Goal: Information Seeking & Learning: Learn about a topic

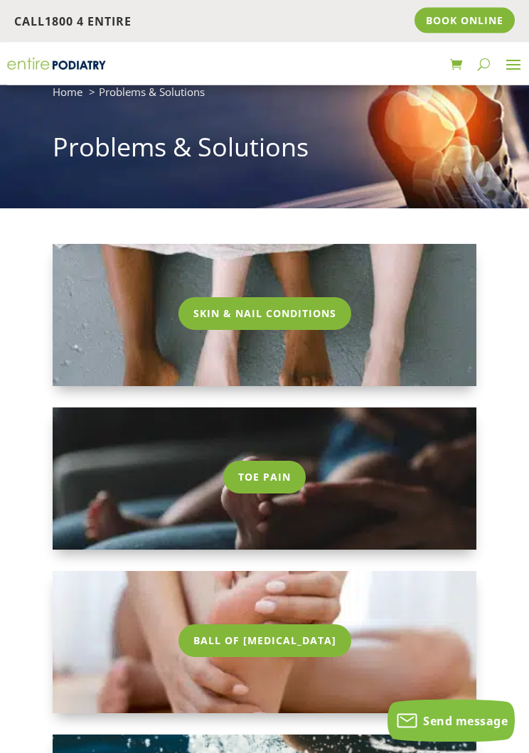
scroll to position [43, 0]
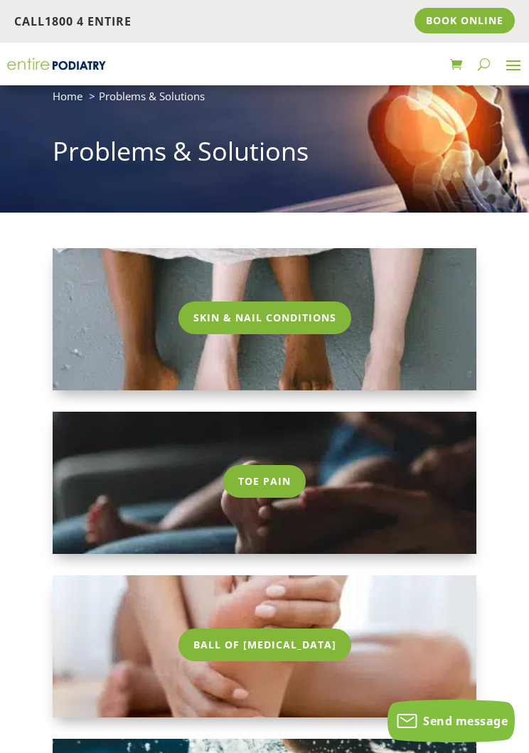
click at [328, 301] on link "Skin & Nail Conditions" at bounding box center [264, 317] width 173 height 33
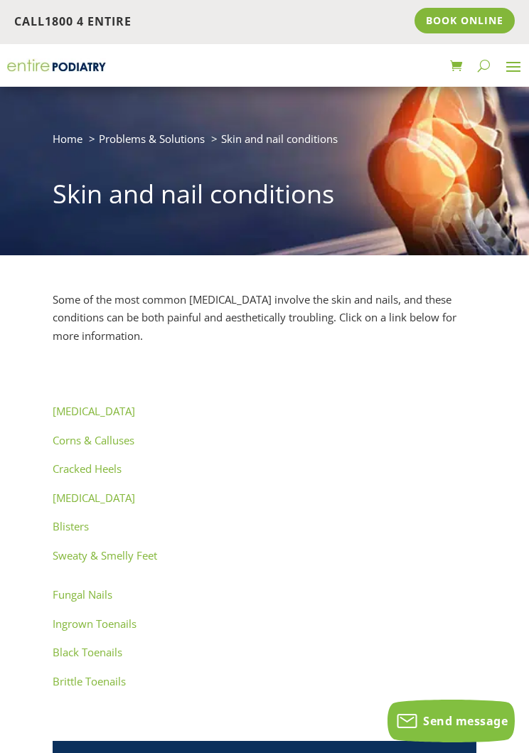
click at [503, 62] on span at bounding box center [513, 66] width 23 height 23
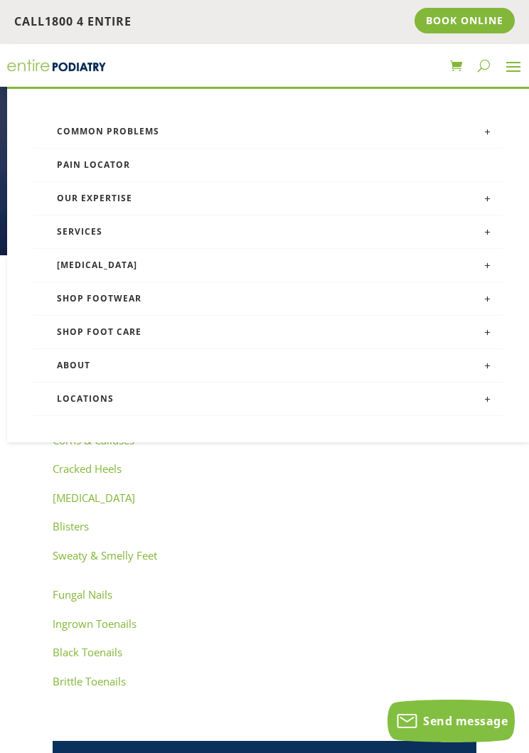
click at [88, 228] on link "Services" at bounding box center [268, 231] width 470 height 33
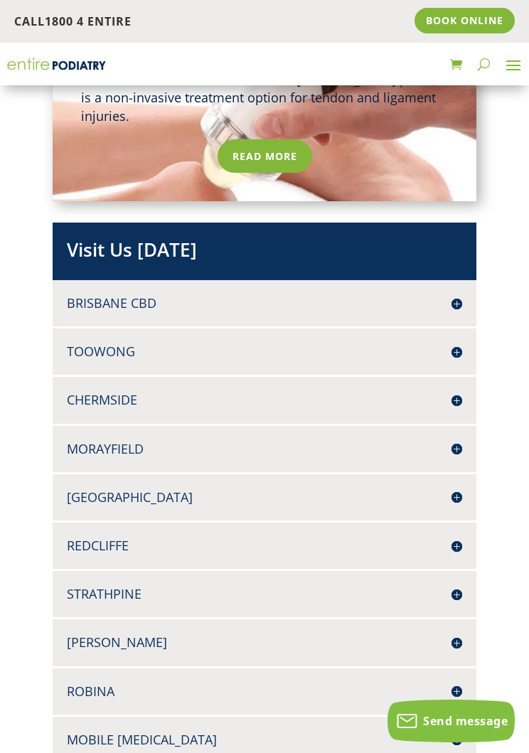
scroll to position [1950, 0]
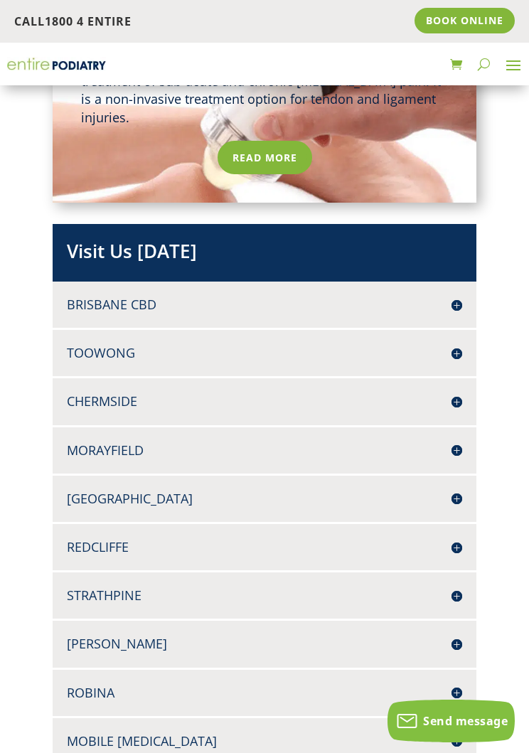
click at [320, 524] on div "Redcliffe 2 Dorall Street KIPPA RING Q 4021 07 3889 5551 07 3053 3128 Book Onli…" at bounding box center [264, 547] width 423 height 46
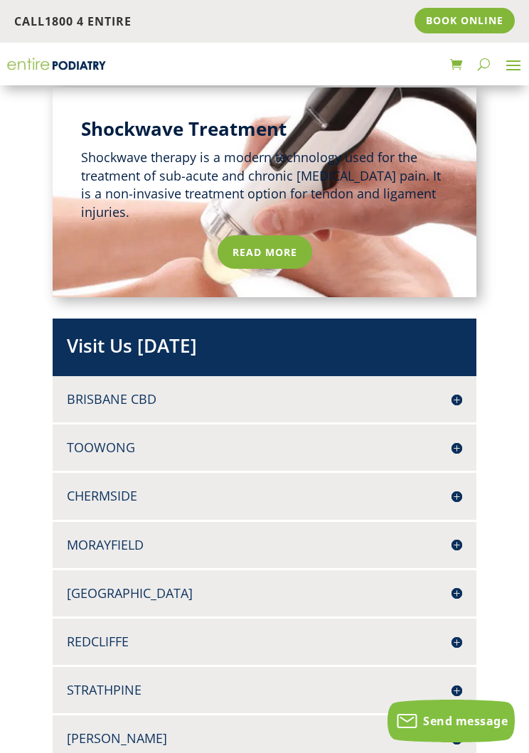
scroll to position [1854, 0]
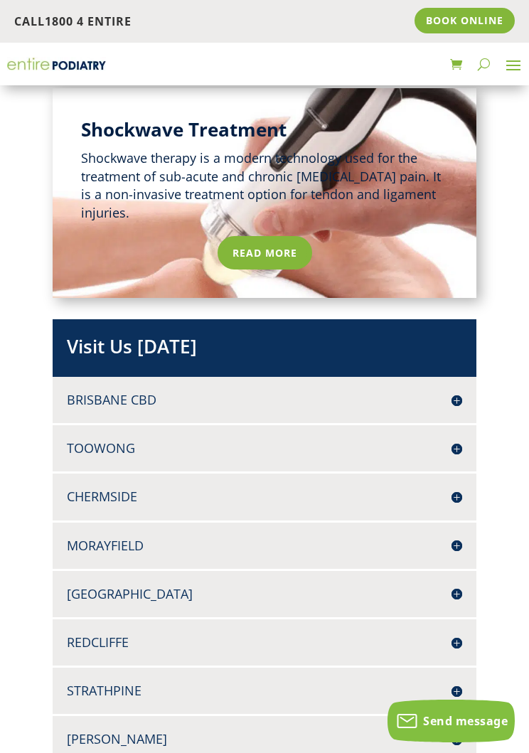
click at [107, 633] on h4 "Redcliffe" at bounding box center [264, 642] width 395 height 18
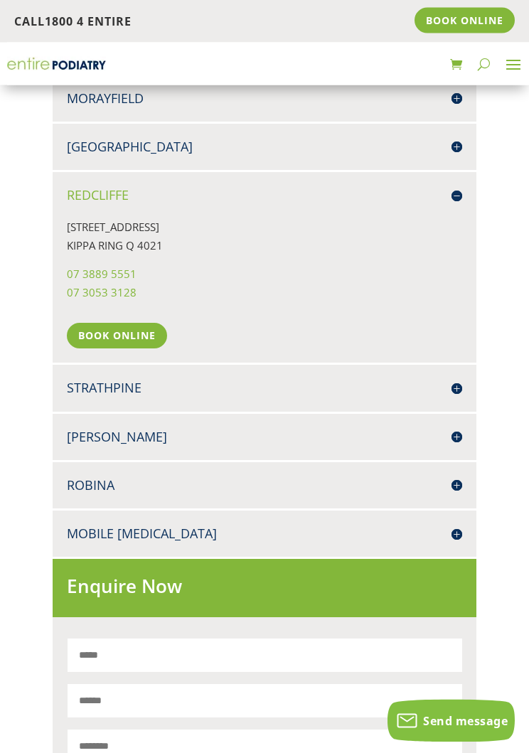
scroll to position [2301, 0]
click at [127, 525] on h4 "Mobile [MEDICAL_DATA]" at bounding box center [264, 534] width 395 height 18
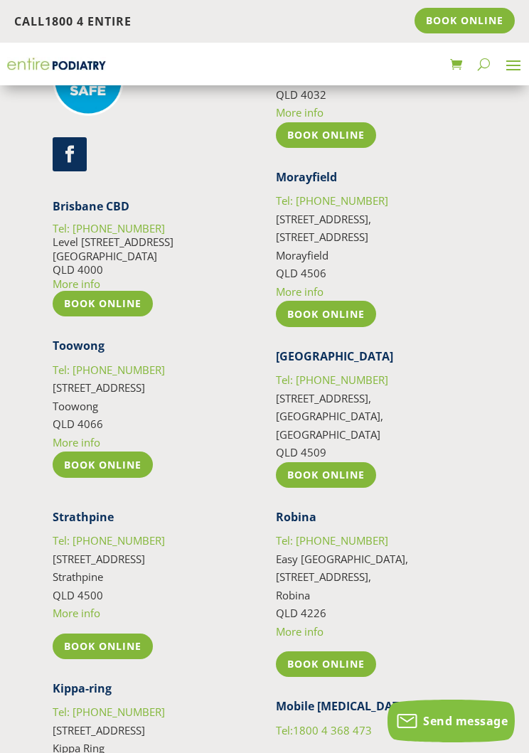
scroll to position [4599, 0]
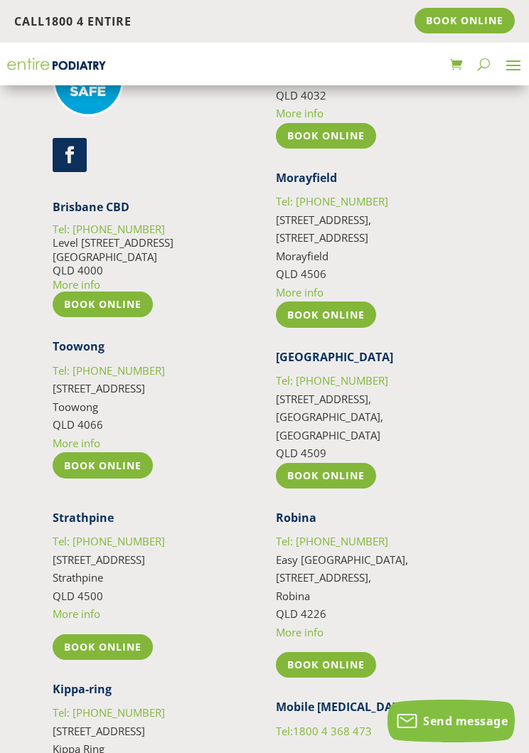
click at [316, 752] on span "More info" at bounding box center [300, 759] width 48 height 14
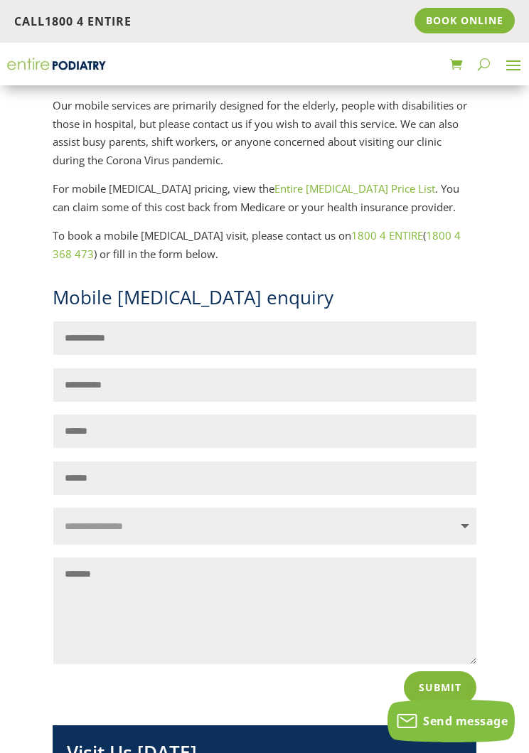
scroll to position [257, 0]
